Goal: Information Seeking & Learning: Learn about a topic

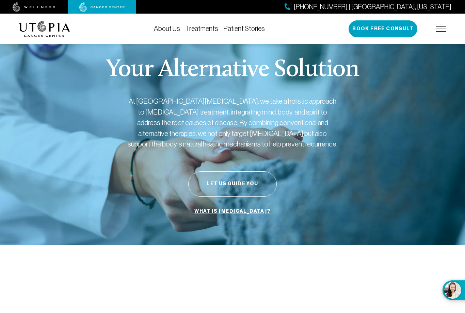
click at [193, 31] on link "Treatments" at bounding box center [201, 28] width 33 height 7
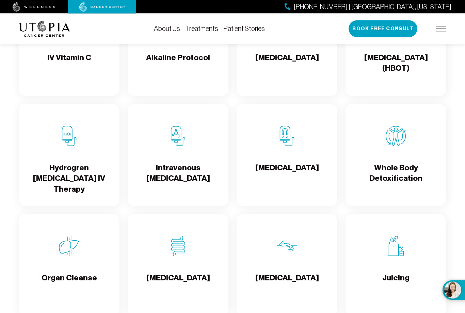
scroll to position [764, 0]
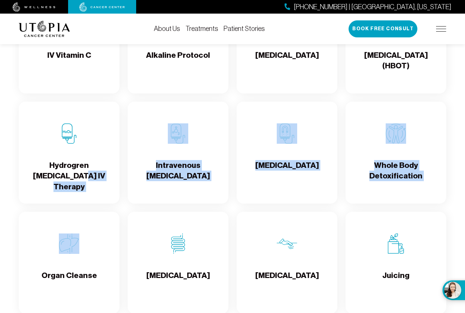
click at [3, 229] on section "Our comprehensive and unique treatments to healing IV Vitamin C Alkaline Protoc…" at bounding box center [232, 292] width 465 height 721
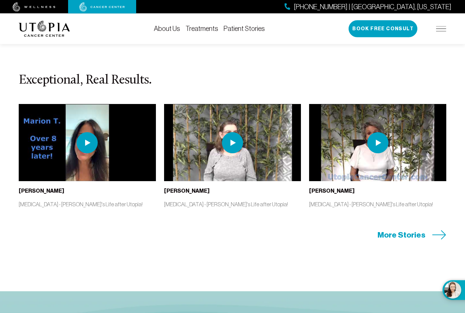
scroll to position [1386, 0]
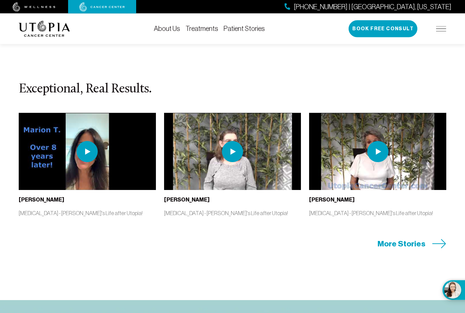
click at [413, 250] on span "More Stories" at bounding box center [401, 244] width 48 height 11
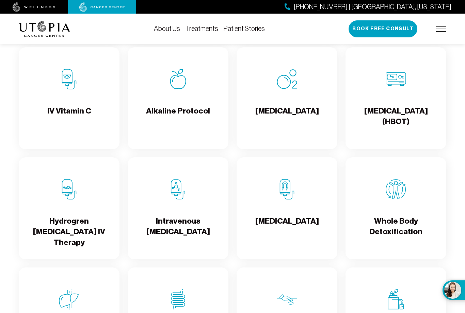
scroll to position [708, 0]
